Goal: Information Seeking & Learning: Learn about a topic

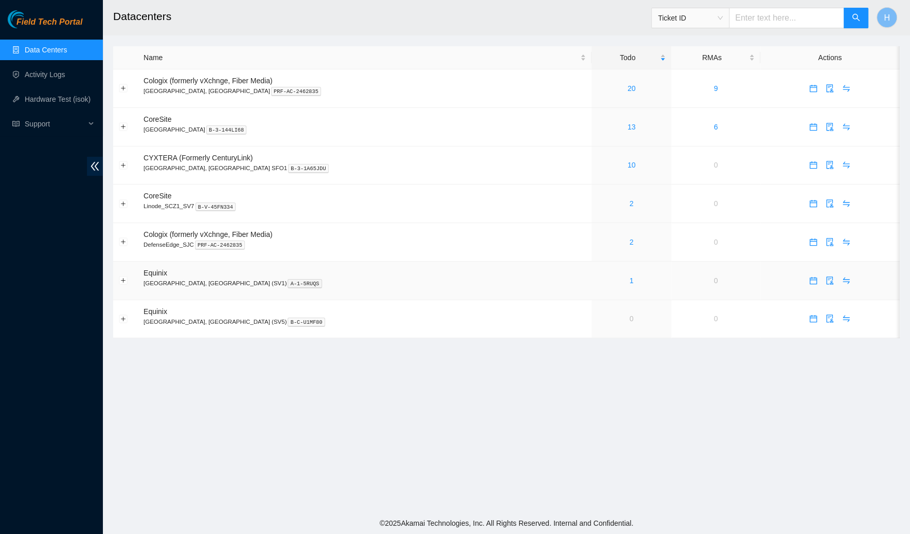
click at [597, 280] on div "1" at bounding box center [631, 280] width 68 height 11
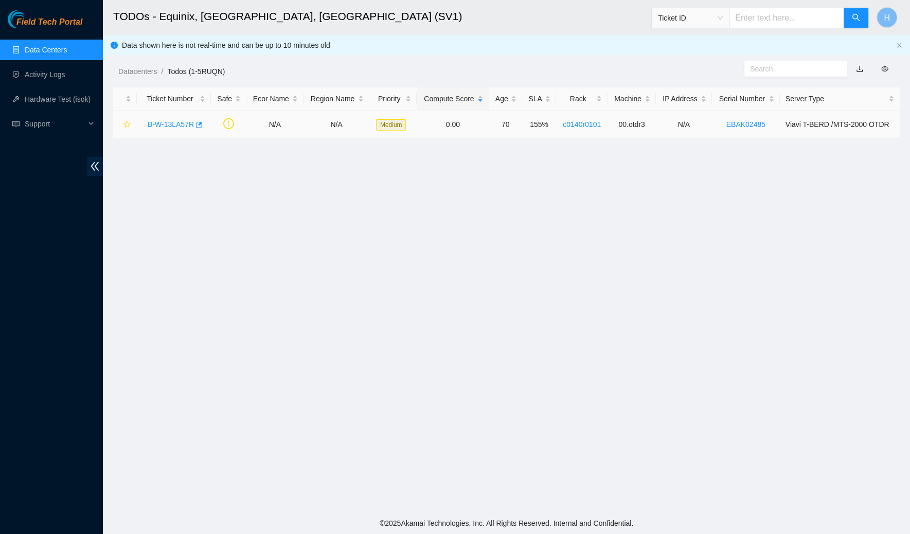
click at [160, 124] on link "B-W-13LA57R" at bounding box center [171, 124] width 46 height 8
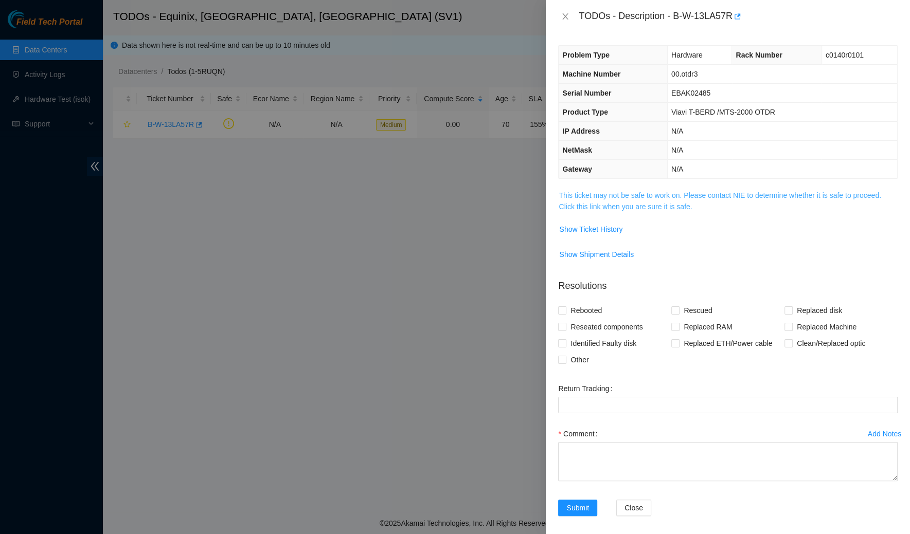
click at [591, 203] on link "This ticket may not be safe to work on. Please contact NIE to determine whether…" at bounding box center [720, 201] width 322 height 20
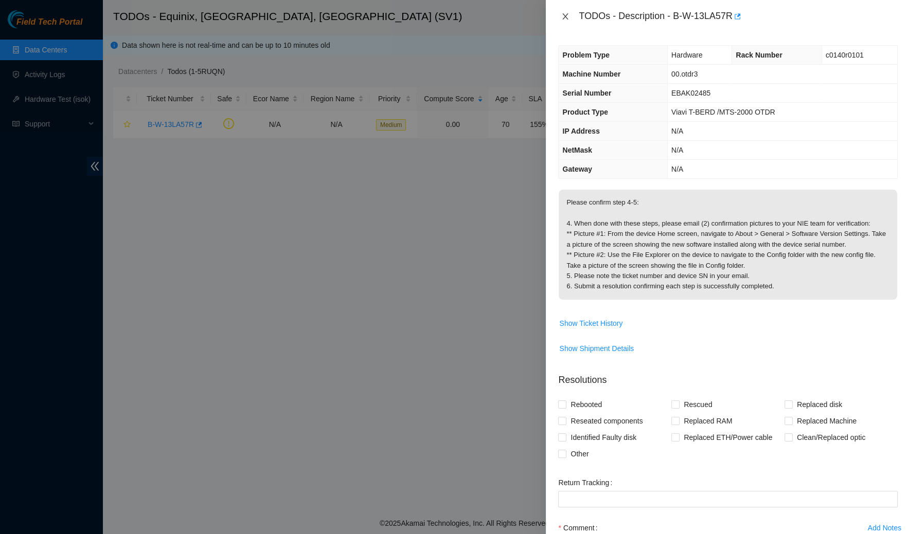
click at [562, 12] on button "Close" at bounding box center [565, 17] width 14 height 10
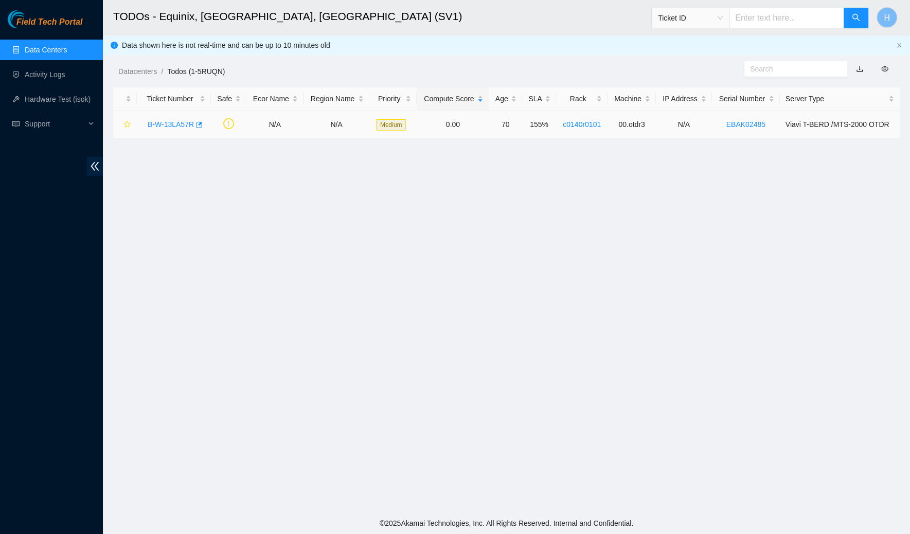
click at [172, 128] on link "B-W-13LA57R" at bounding box center [171, 124] width 46 height 8
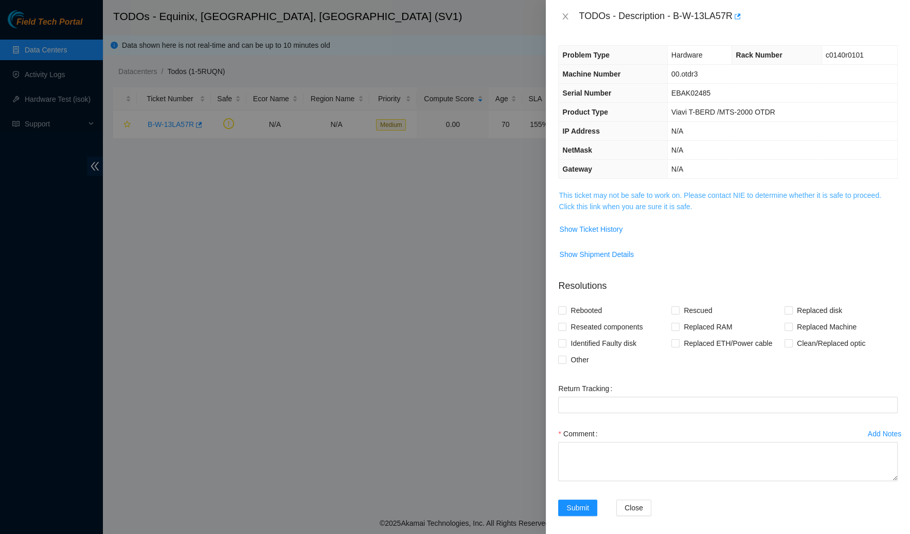
click at [646, 194] on link "This ticket may not be safe to work on. Please contact NIE to determine whether…" at bounding box center [720, 201] width 322 height 20
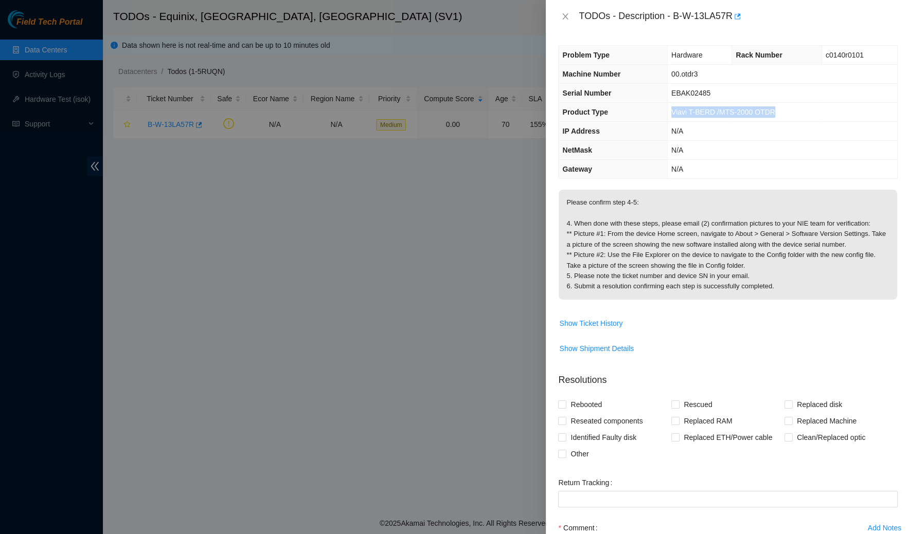
drag, startPoint x: 667, startPoint y: 109, endPoint x: 783, endPoint y: 112, distance: 115.8
click at [783, 112] on td "Viavi T-BERD /MTS-2000 OTDR" at bounding box center [782, 112] width 230 height 19
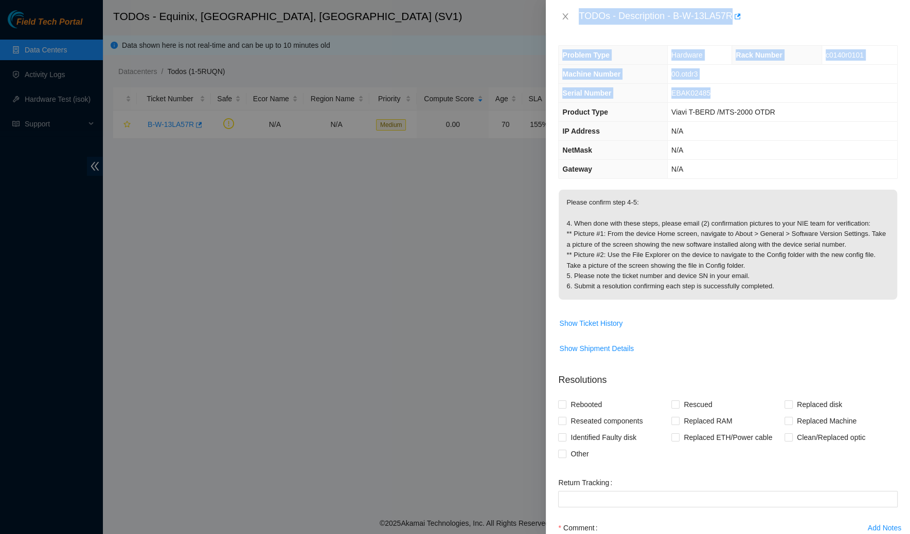
drag, startPoint x: 730, startPoint y: 88, endPoint x: 460, endPoint y: 212, distance: 297.3
click at [463, 211] on div "TODOs - Description - B-W-13LA57R Problem Type Hardware Rack Number c0140r0101 …" at bounding box center [455, 267] width 910 height 534
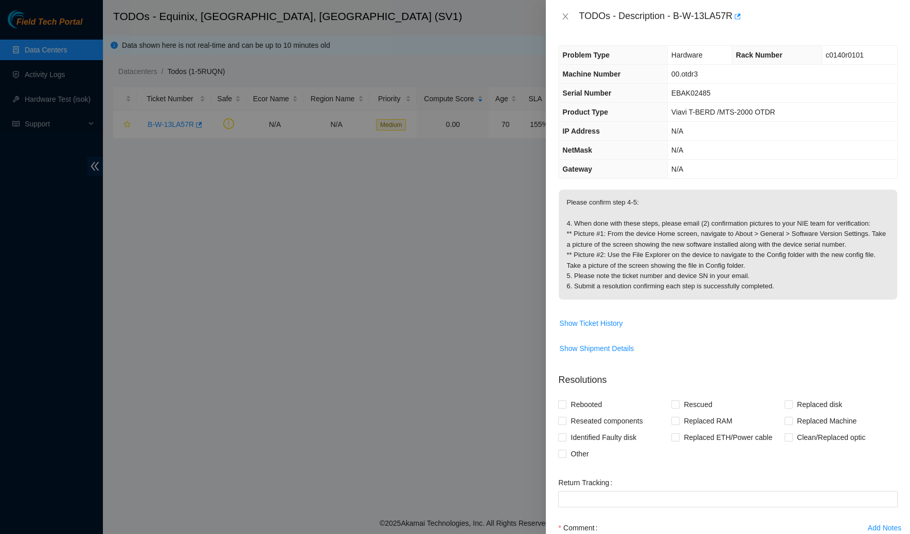
click at [657, 116] on th "Product Type" at bounding box center [613, 112] width 109 height 19
click at [566, 16] on icon "close" at bounding box center [565, 16] width 8 height 8
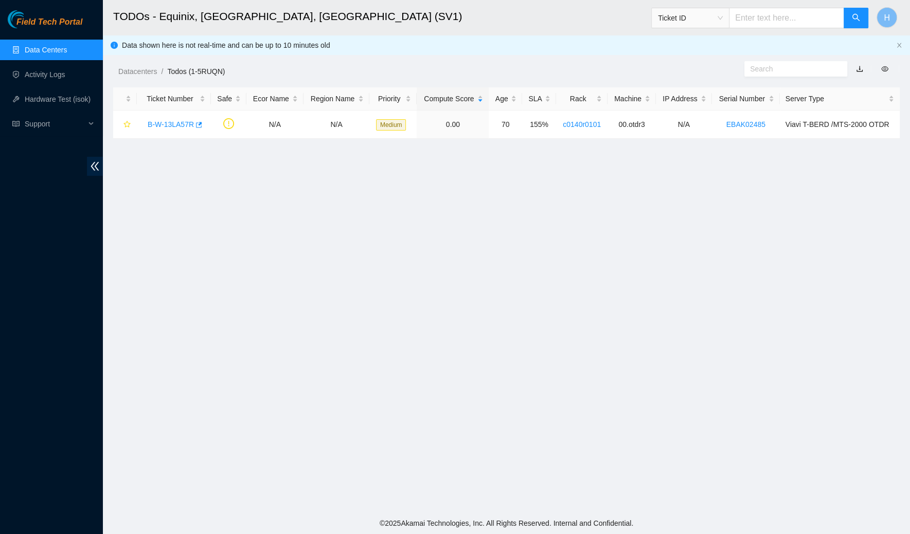
click at [35, 52] on link "Data Centers" at bounding box center [46, 50] width 42 height 8
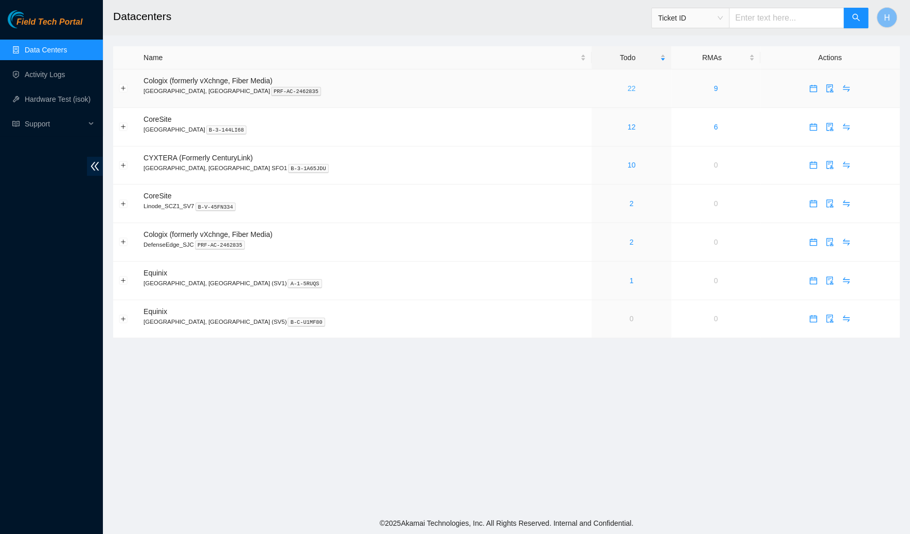
click at [628, 84] on link "22" at bounding box center [632, 88] width 8 height 8
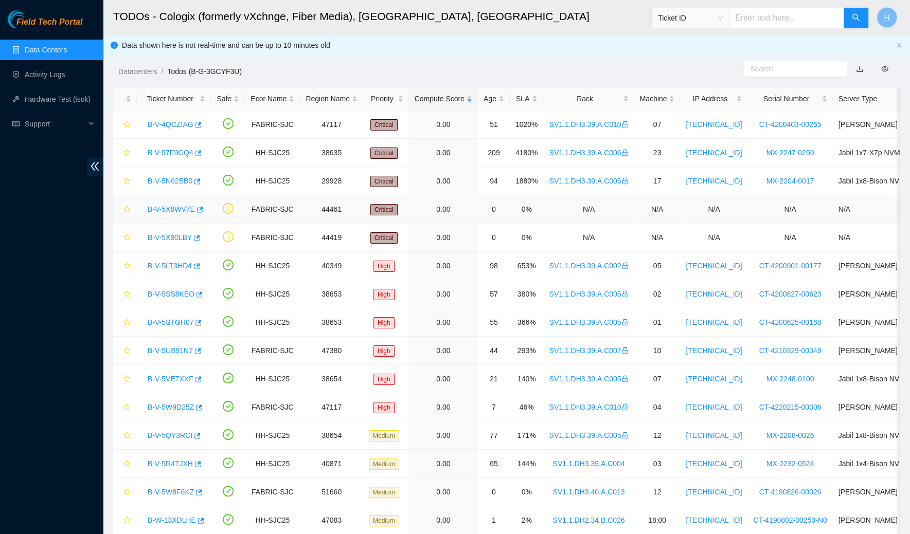
click at [179, 211] on link "B-V-5X8WV7E" at bounding box center [171, 209] width 47 height 8
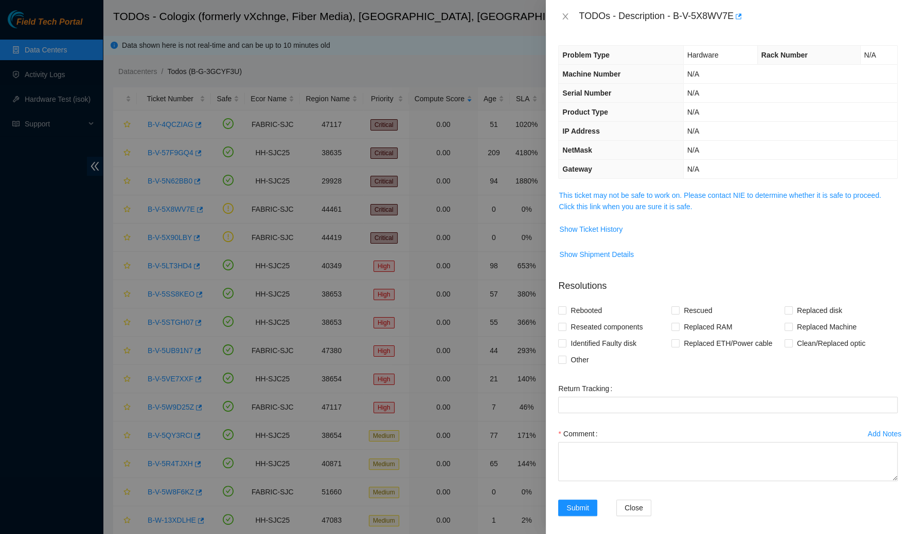
click at [577, 200] on span "This ticket may not be safe to work on. Please contact NIE to determine whether…" at bounding box center [728, 201] width 338 height 23
click at [600, 204] on link "This ticket may not be safe to work on. Please contact NIE to determine whether…" at bounding box center [720, 201] width 322 height 20
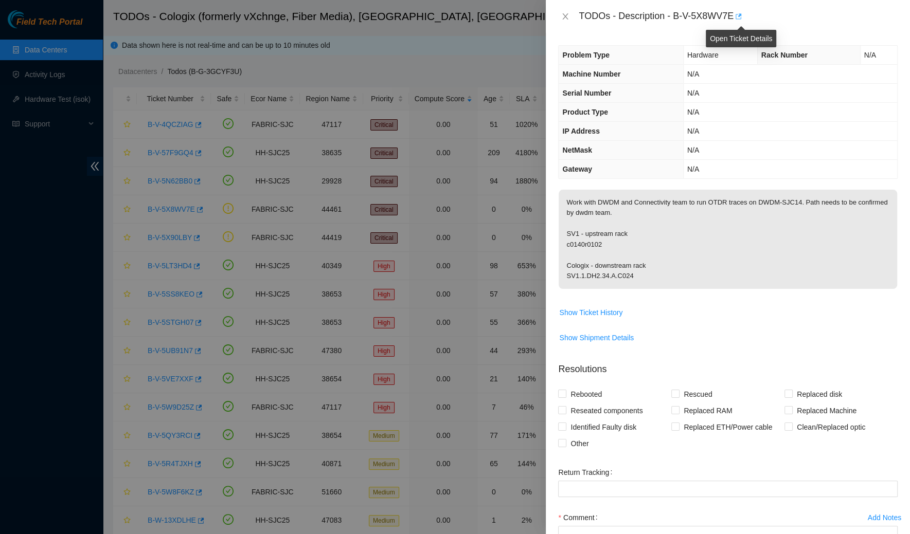
click at [741, 13] on icon "button" at bounding box center [737, 16] width 7 height 7
click at [568, 18] on icon "close" at bounding box center [565, 16] width 8 height 8
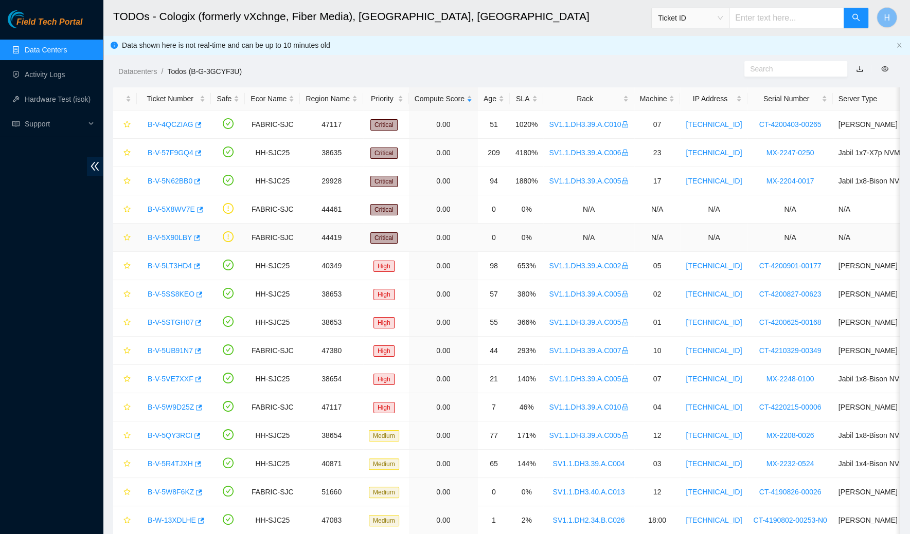
click at [165, 237] on link "B-V-5X90LBY" at bounding box center [170, 238] width 44 height 8
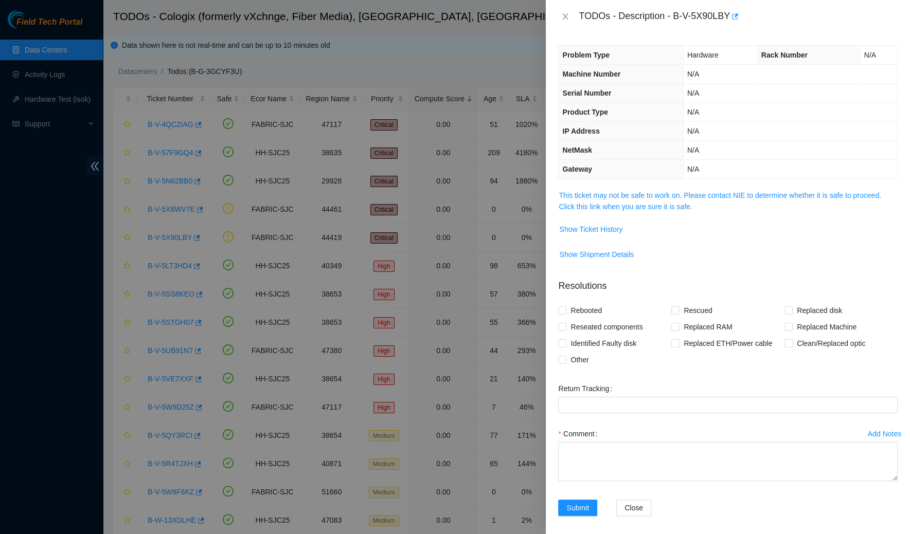
click at [615, 199] on span "This ticket may not be safe to work on. Please contact NIE to determine whether…" at bounding box center [728, 201] width 338 height 23
click at [628, 199] on span "This ticket may not be safe to work on. Please contact NIE to determine whether…" at bounding box center [728, 201] width 338 height 23
click at [628, 191] on link "This ticket may not be safe to work on. Please contact NIE to determine whether…" at bounding box center [720, 201] width 322 height 20
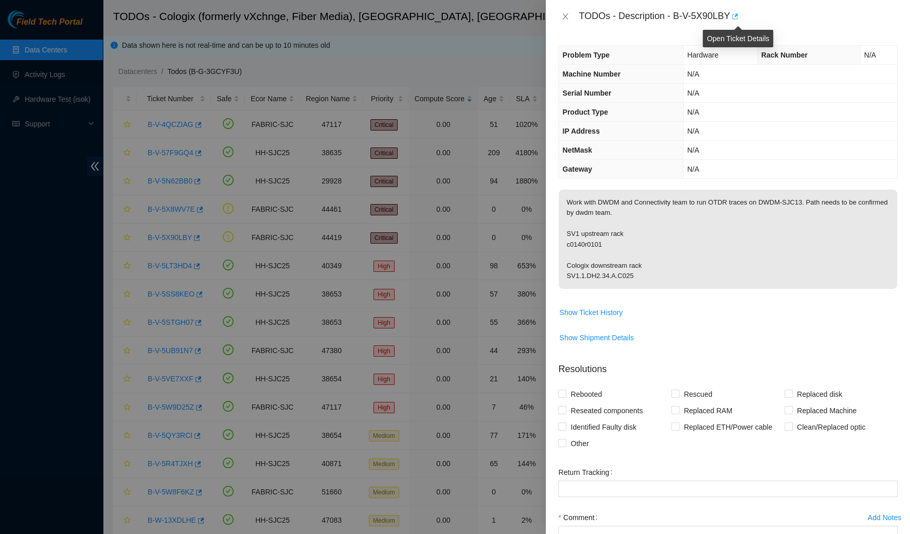
click at [738, 19] on icon "button" at bounding box center [733, 16] width 7 height 7
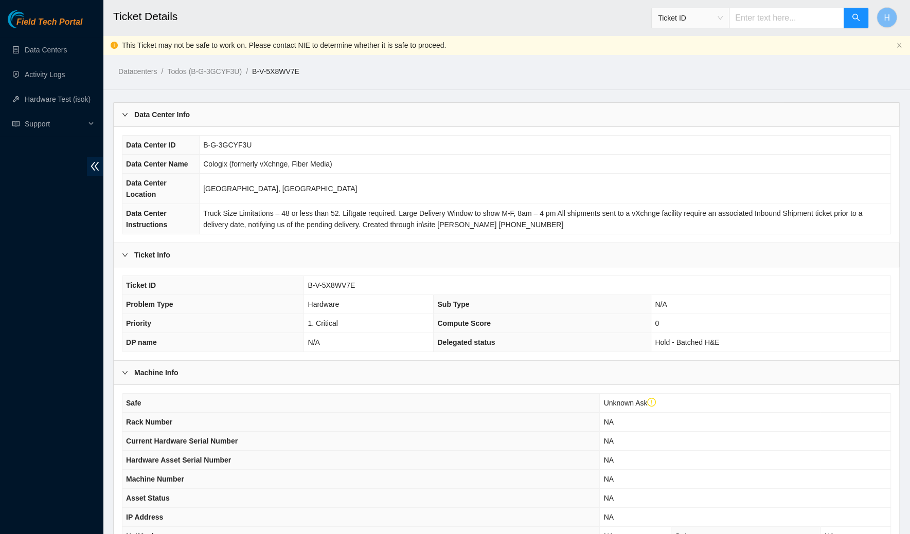
click at [301, 109] on div "Data Center Info" at bounding box center [506, 115] width 785 height 24
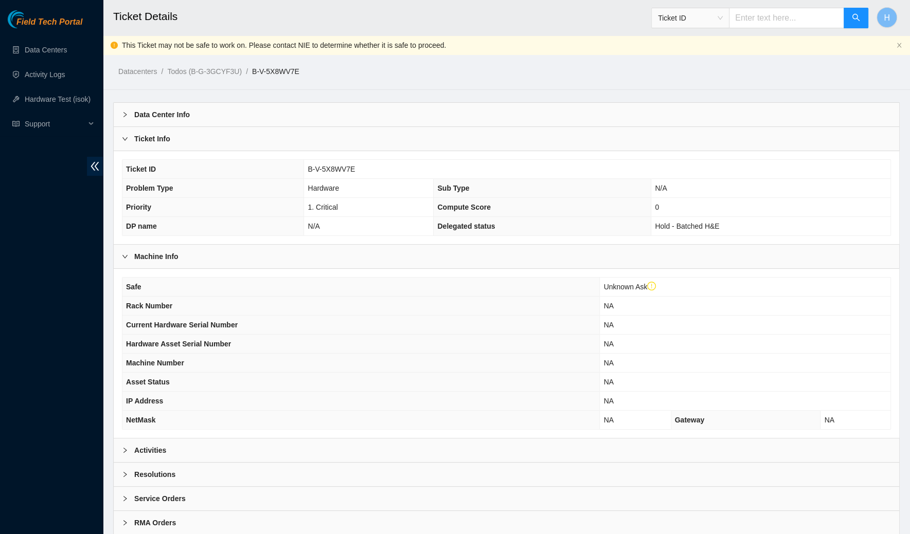
click at [297, 149] on div "Ticket Info" at bounding box center [506, 139] width 785 height 24
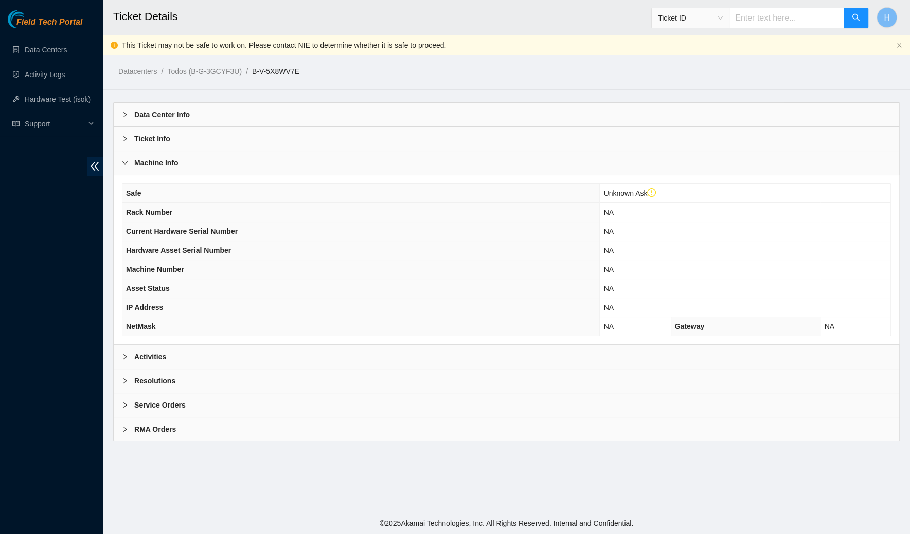
click at [295, 158] on div "Machine Info" at bounding box center [506, 163] width 785 height 24
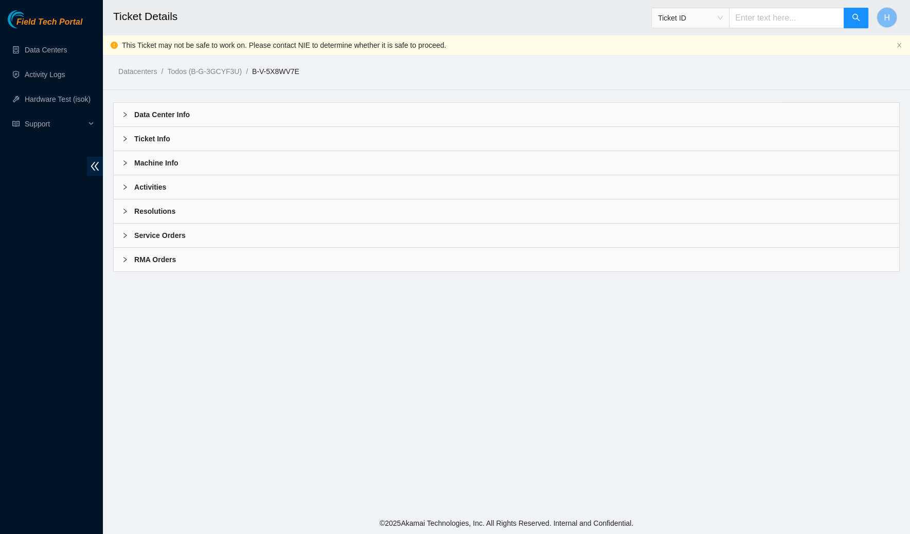
click at [282, 187] on div "Activities" at bounding box center [506, 187] width 785 height 24
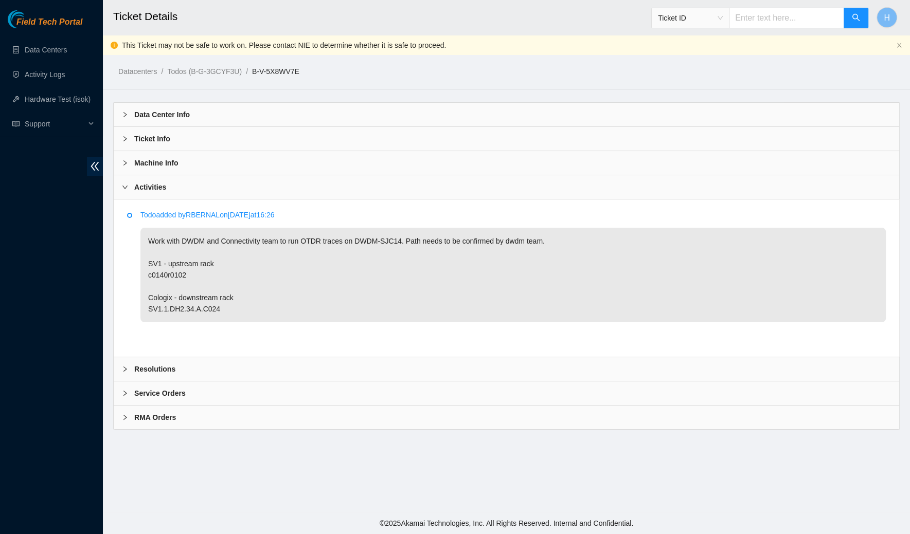
click at [240, 370] on div "Resolutions" at bounding box center [506, 369] width 785 height 24
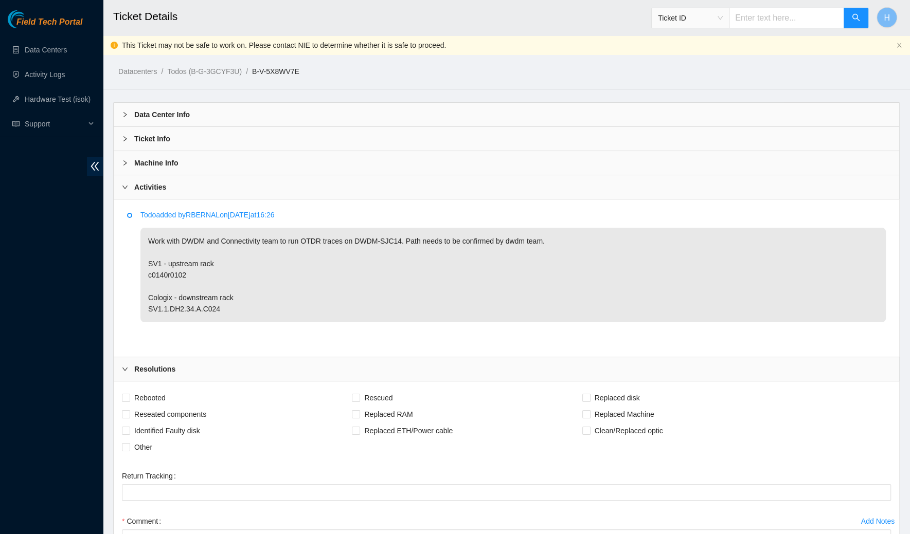
scroll to position [16, 0]
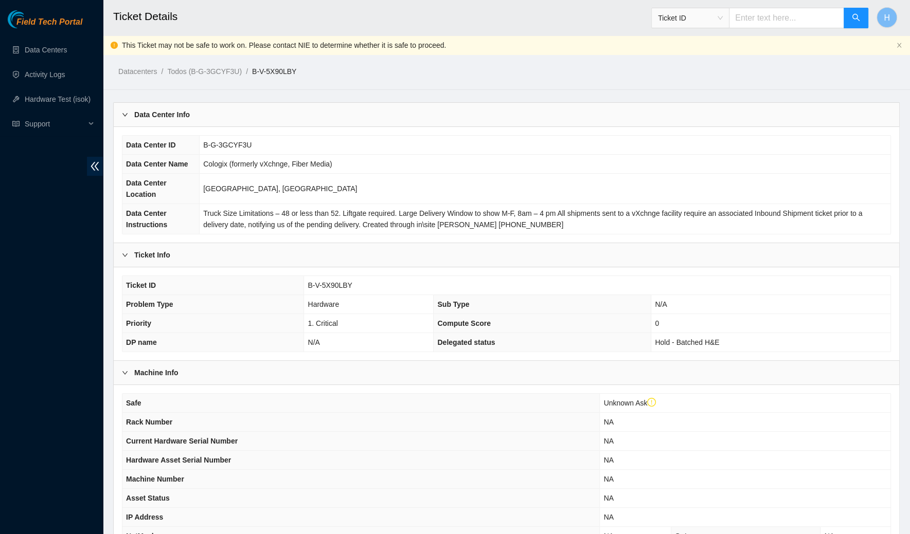
click at [226, 126] on div "Data Center Info" at bounding box center [506, 115] width 785 height 24
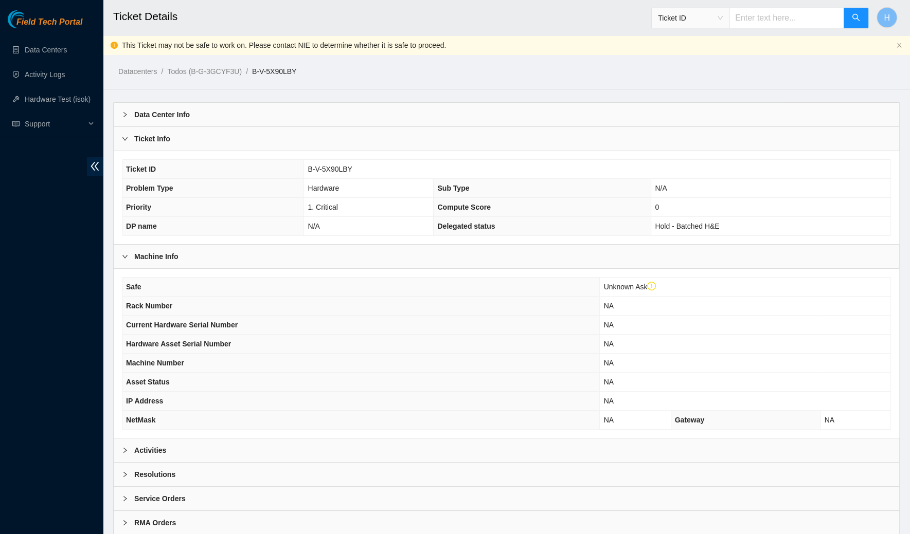
click at [223, 127] on div "Ticket Info" at bounding box center [506, 139] width 785 height 24
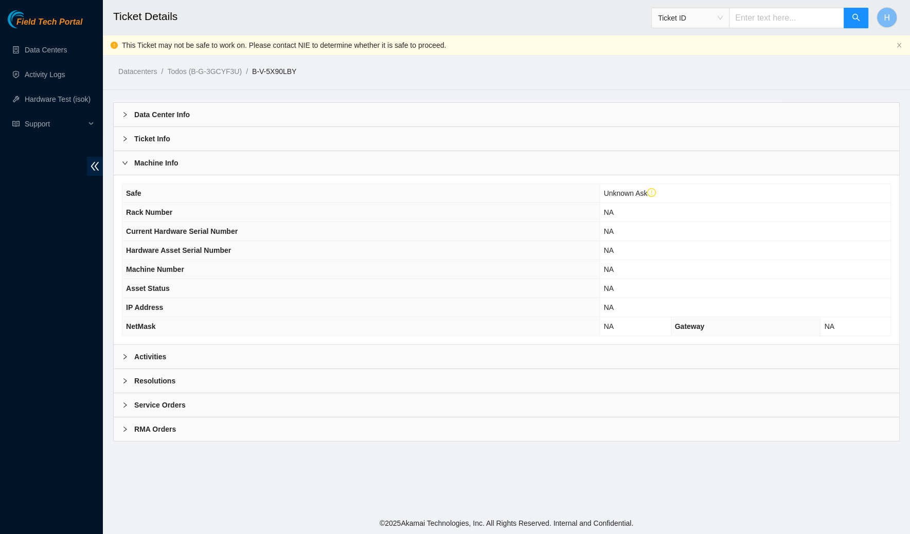
click at [220, 161] on div "Machine Info" at bounding box center [506, 163] width 785 height 24
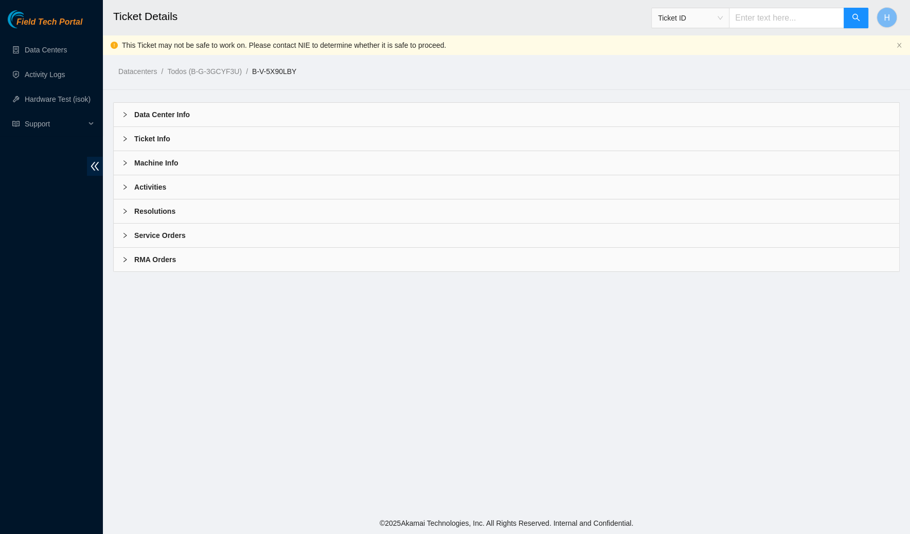
click at [214, 194] on div "Activities" at bounding box center [506, 187] width 785 height 24
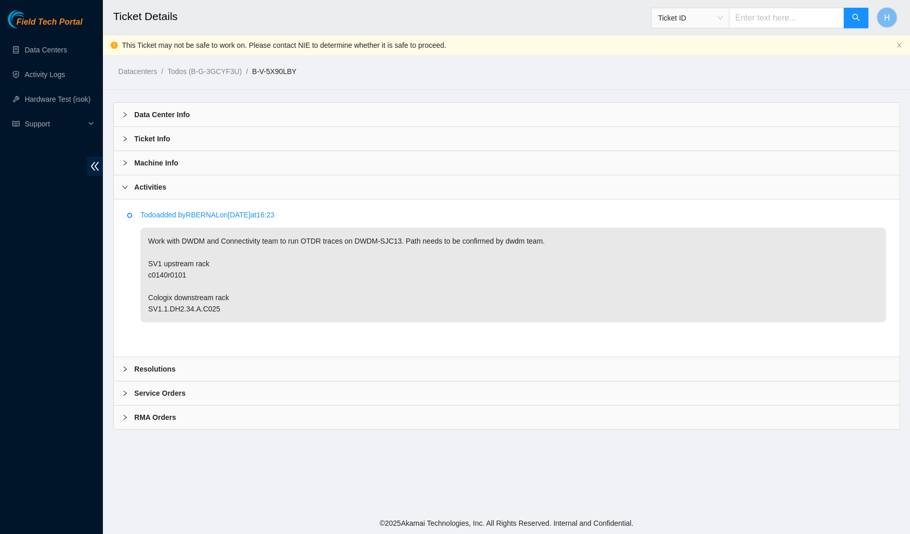
click at [207, 363] on div "Resolutions" at bounding box center [506, 369] width 785 height 24
